Goal: Task Accomplishment & Management: Manage account settings

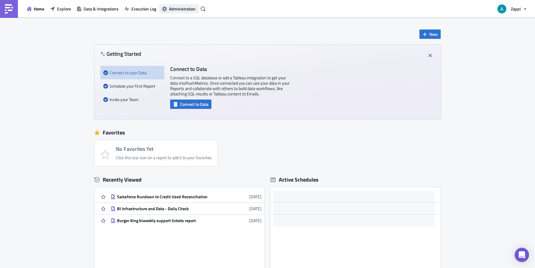
click at [169, 7] on span "Administration" at bounding box center [182, 9] width 27 height 6
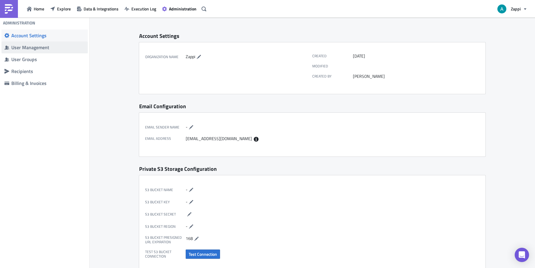
click at [49, 44] on span "User Management" at bounding box center [44, 47] width 86 height 12
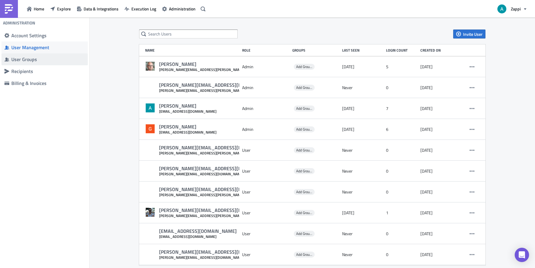
click at [43, 58] on div "User Groups" at bounding box center [47, 59] width 73 height 6
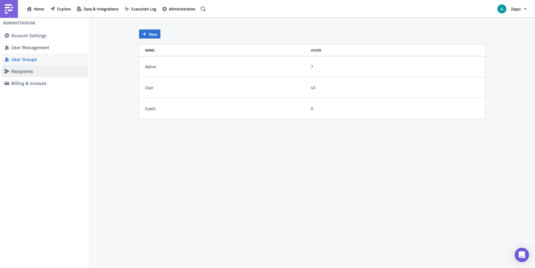
click at [43, 71] on div "Recipients" at bounding box center [47, 71] width 73 height 6
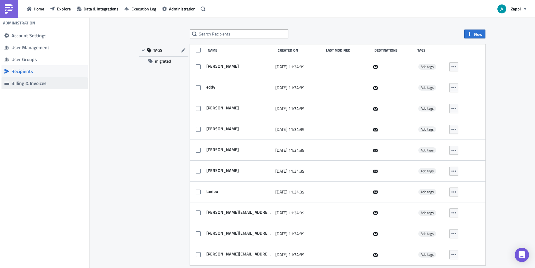
click at [41, 81] on div "Billing & Invoices" at bounding box center [47, 83] width 73 height 6
click at [100, 9] on span "Data & Integrations" at bounding box center [101, 9] width 35 height 6
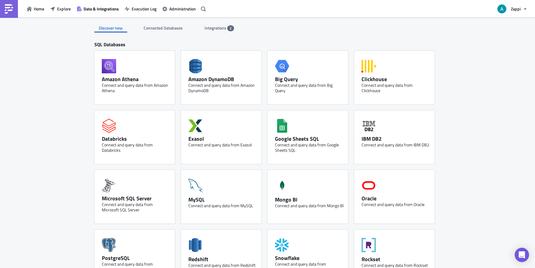
click at [163, 28] on span "Connected Databases" at bounding box center [164, 28] width 40 height 6
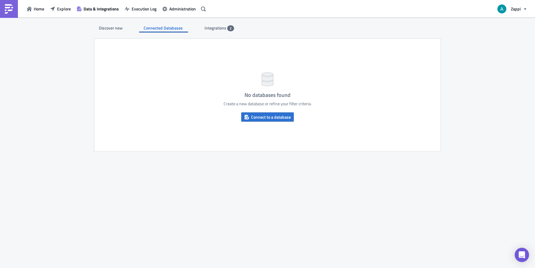
click at [215, 30] on span "Integrations" at bounding box center [215, 28] width 23 height 6
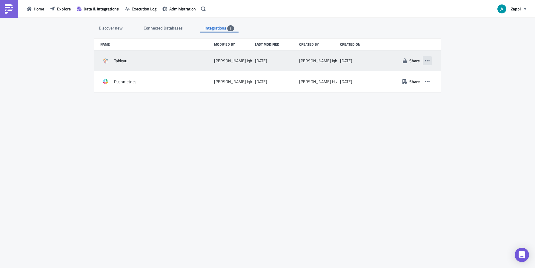
click at [431, 63] on button "button" at bounding box center [427, 60] width 9 height 9
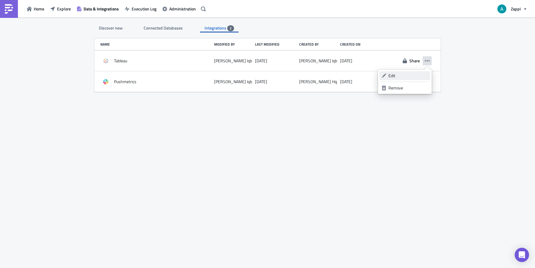
click at [417, 76] on div "Edit" at bounding box center [408, 76] width 40 height 6
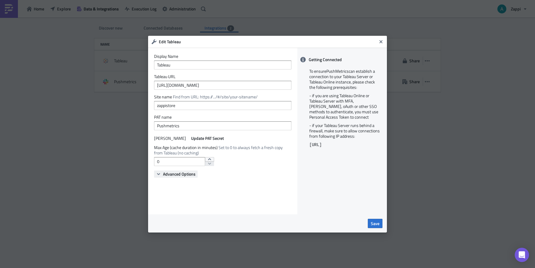
click at [159, 173] on icon "button" at bounding box center [158, 174] width 5 height 5
click at [380, 39] on icon "Close" at bounding box center [380, 41] width 5 height 5
